Goal: Transaction & Acquisition: Purchase product/service

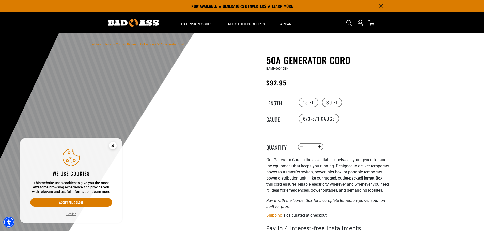
drag, startPoint x: 111, startPoint y: 146, endPoint x: 124, endPoint y: 144, distance: 13.6
click at [111, 146] on circle "Cookie Consent" at bounding box center [113, 146] width 8 height 8
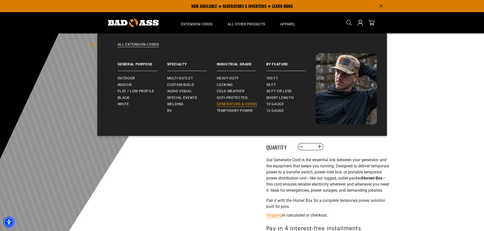
click at [220, 102] on span "Generators & Cords" at bounding box center [237, 104] width 41 height 5
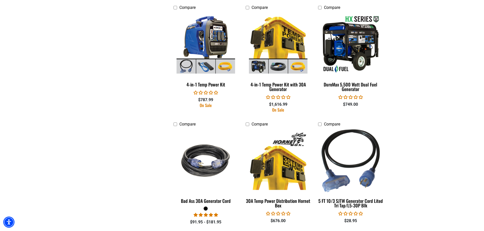
scroll to position [533, 0]
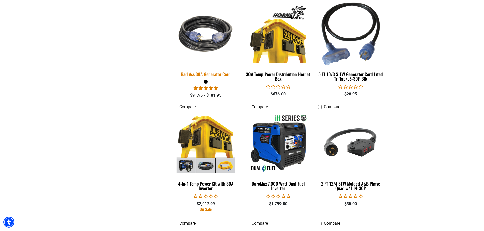
click at [212, 38] on img at bounding box center [205, 34] width 71 height 65
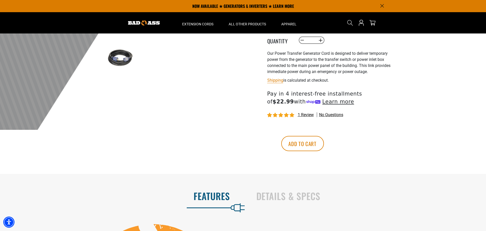
scroll to position [25, 0]
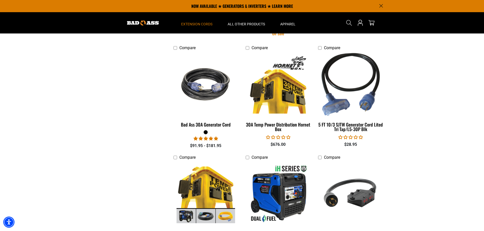
scroll to position [482, 0]
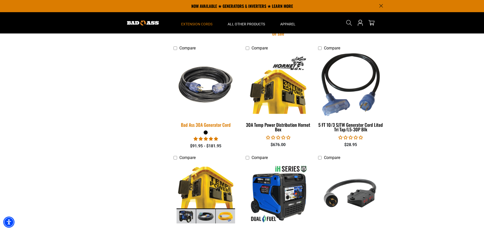
click at [193, 84] on img at bounding box center [205, 84] width 71 height 65
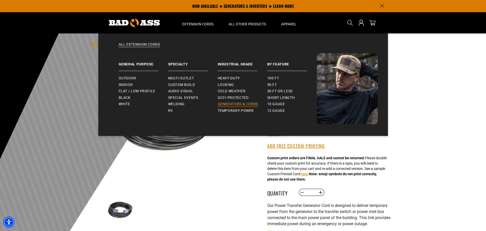
click at [248, 103] on span "Generators & Cords" at bounding box center [238, 104] width 41 height 5
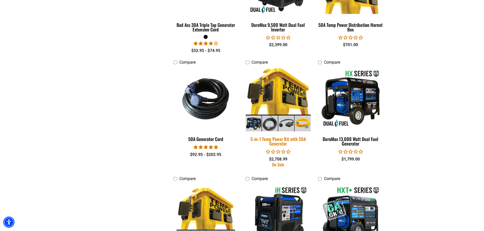
scroll to position [812, 0]
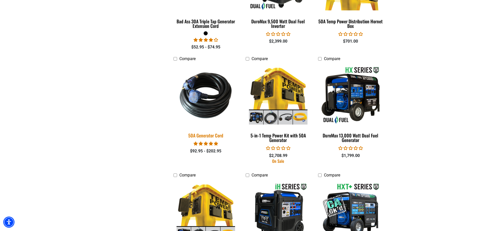
click at [206, 135] on div "50A Generator Cord" at bounding box center [205, 135] width 65 height 5
